Goal: Task Accomplishment & Management: Use online tool/utility

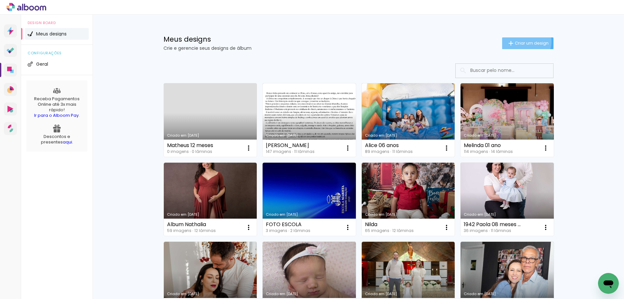
click at [522, 42] on span "Criar um design" at bounding box center [532, 43] width 34 height 4
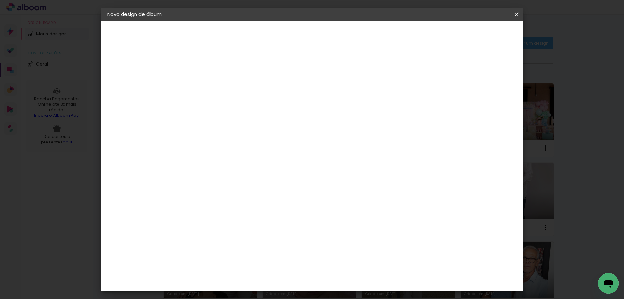
click at [213, 84] on input at bounding box center [213, 87] width 0 height 10
type input "[PERSON_NAME]"
type paper-input "[PERSON_NAME]"
click at [280, 36] on paper-button "Avançar" at bounding box center [264, 34] width 32 height 11
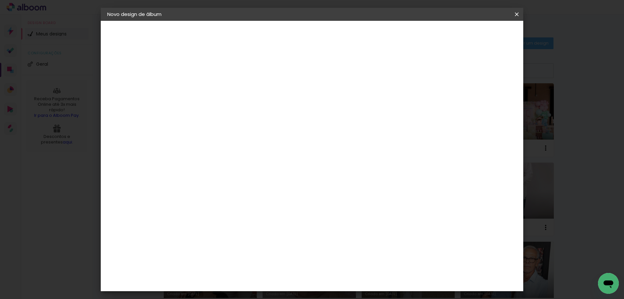
click at [221, 252] on div "Ticcolor" at bounding box center [219, 254] width 21 height 5
click at [335, 39] on paper-button "Avançar" at bounding box center [319, 34] width 32 height 11
click at [239, 108] on input "text" at bounding box center [225, 113] width 25 height 10
click at [360, 124] on paper-item "Prime" at bounding box center [354, 120] width 130 height 13
type input "Prime"
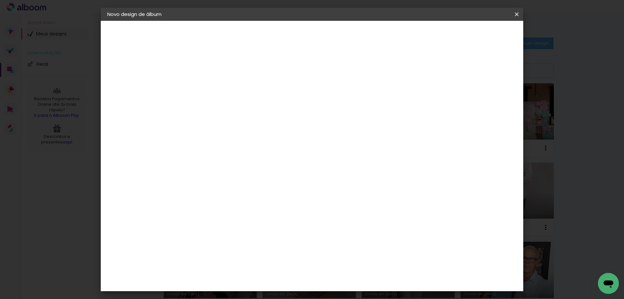
scroll to position [23, 0]
click at [0, 0] on slot "Avançar" at bounding box center [0, 0] width 0 height 0
click at [476, 34] on span "Iniciar design" at bounding box center [461, 34] width 30 height 5
